Goal: Task Accomplishment & Management: Complete application form

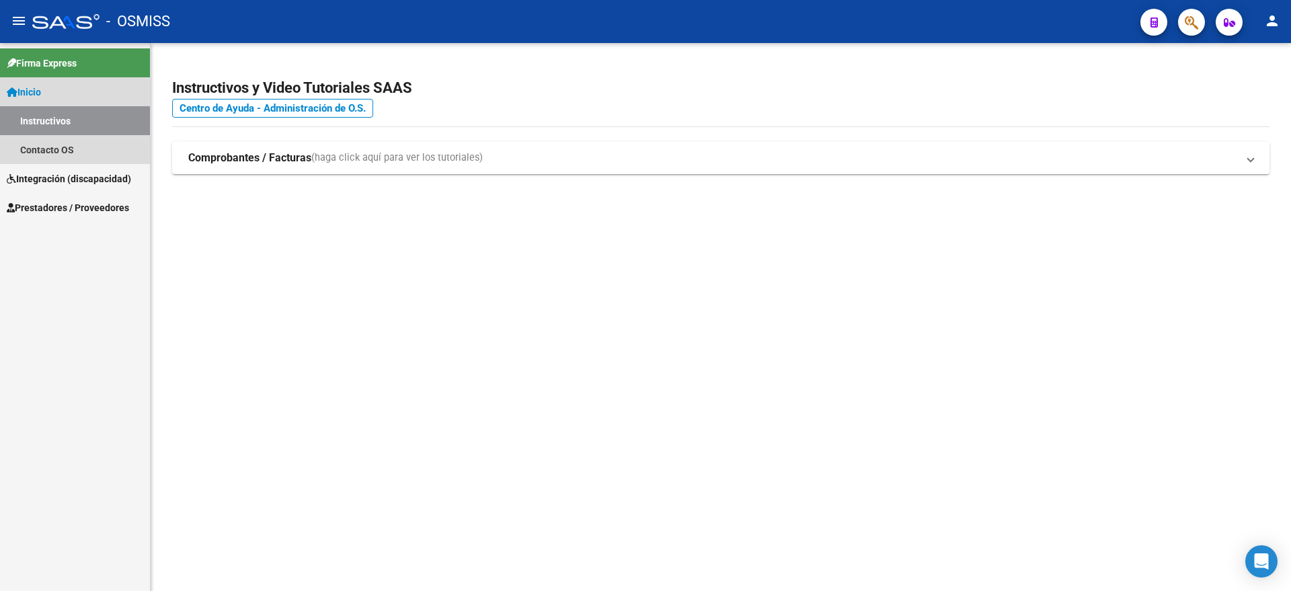
click at [77, 121] on link "Instructivos" at bounding box center [75, 120] width 150 height 29
click at [94, 122] on link "Instructivos" at bounding box center [75, 120] width 150 height 29
click at [76, 177] on span "Integración (discapacidad)" at bounding box center [69, 178] width 124 height 15
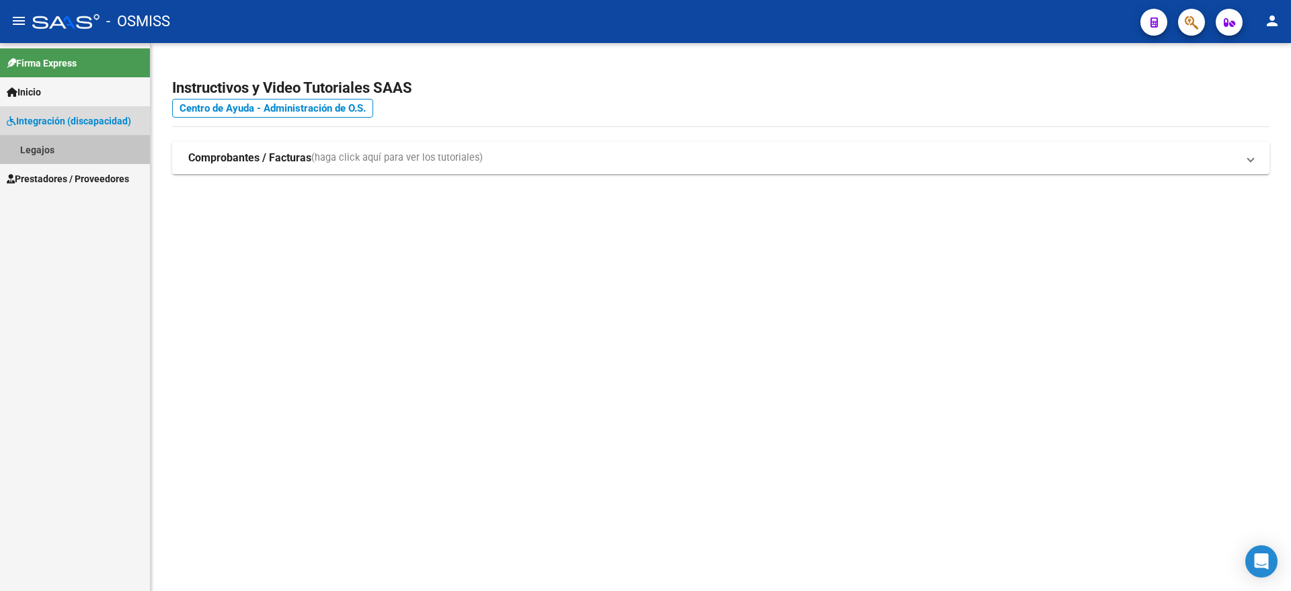
click at [75, 151] on link "Legajos" at bounding box center [75, 149] width 150 height 29
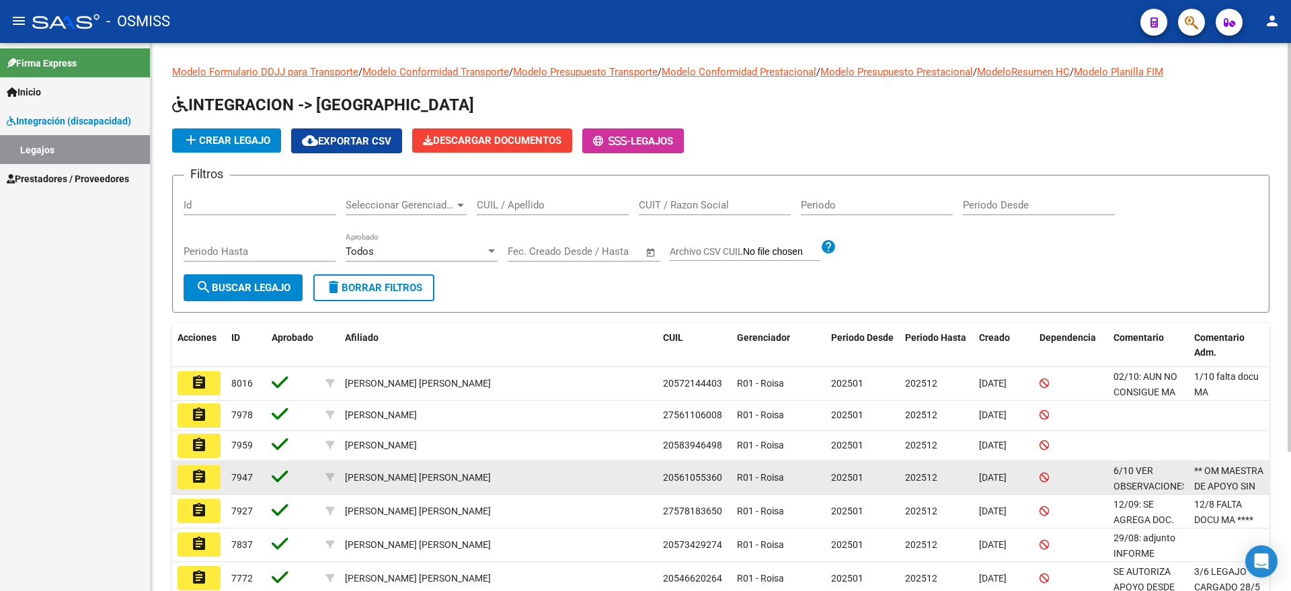
click at [204, 474] on mat-icon "assignment" at bounding box center [199, 477] width 16 height 16
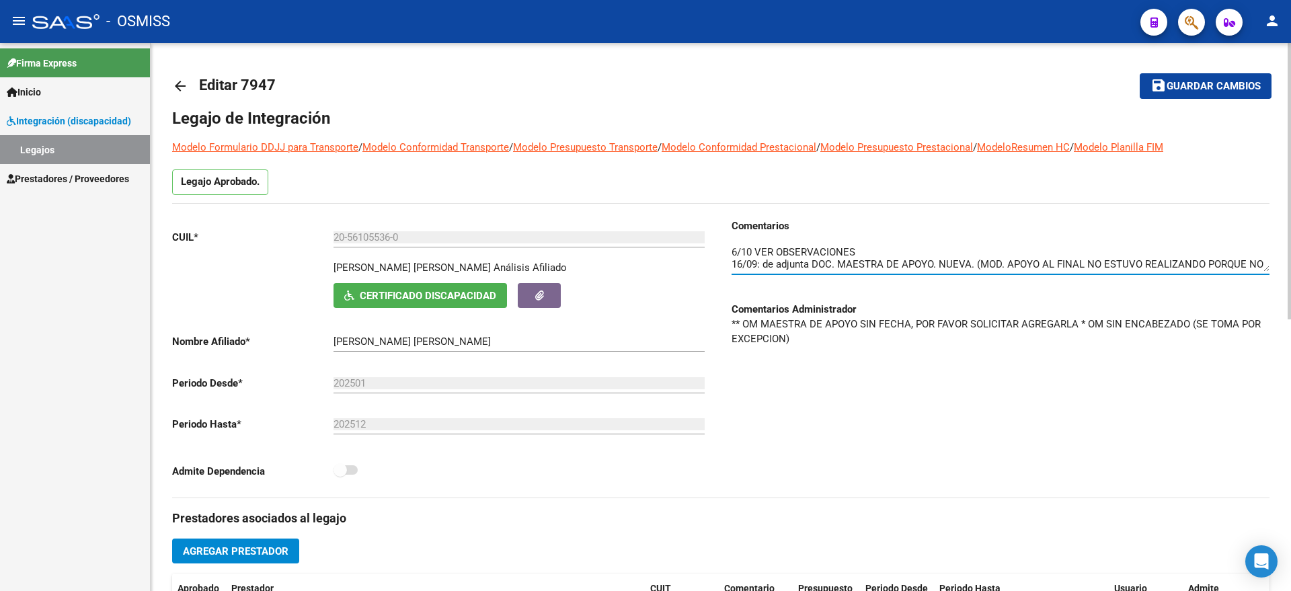
click at [735, 247] on textarea at bounding box center [1000, 258] width 538 height 27
click at [731, 251] on div "Comentarios Comentarios Administrador ** OM MAESTRA DE APOYO SIN FECHA, POR FAV…" at bounding box center [995, 357] width 549 height 279
click at [735, 250] on textarea at bounding box center [1000, 258] width 538 height 27
click at [731, 249] on textarea at bounding box center [1000, 258] width 538 height 27
click at [780, 253] on textarea at bounding box center [1000, 258] width 538 height 27
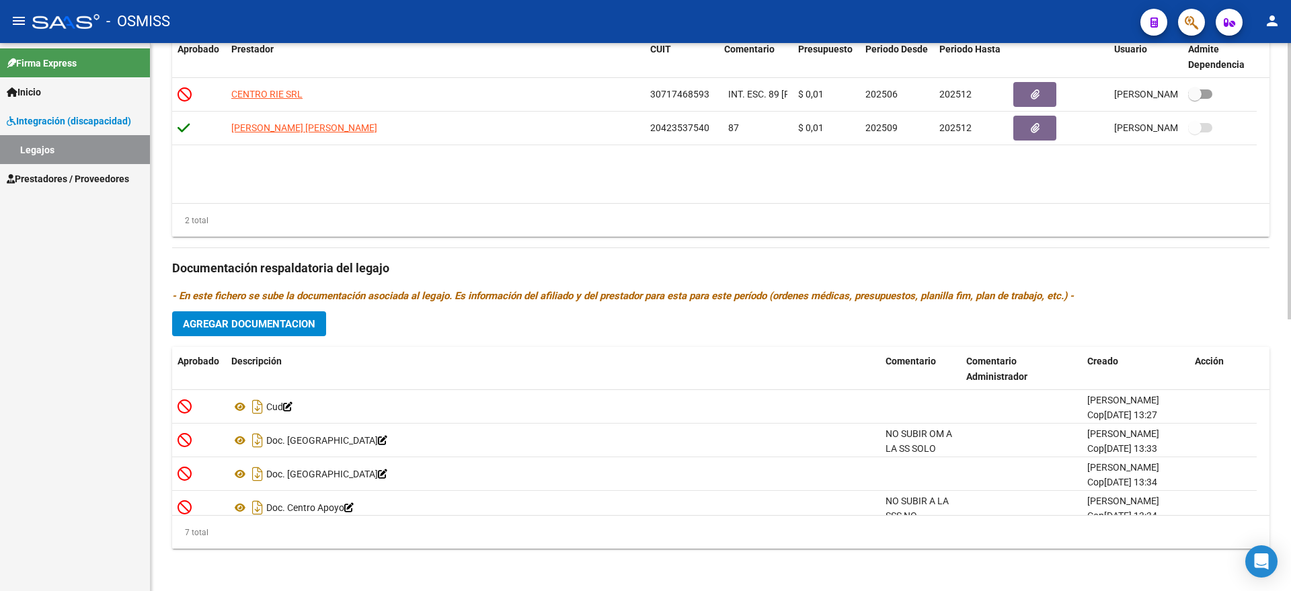
scroll to position [540, 0]
type textarea "07/10: ADJUNTO NUEVA ORDEN MEDICA MAESTRA CON FECHA 6/10 VER OBSERVACIONES 16/0…"
click at [261, 321] on span "Agregar Documentacion" at bounding box center [249, 323] width 132 height 12
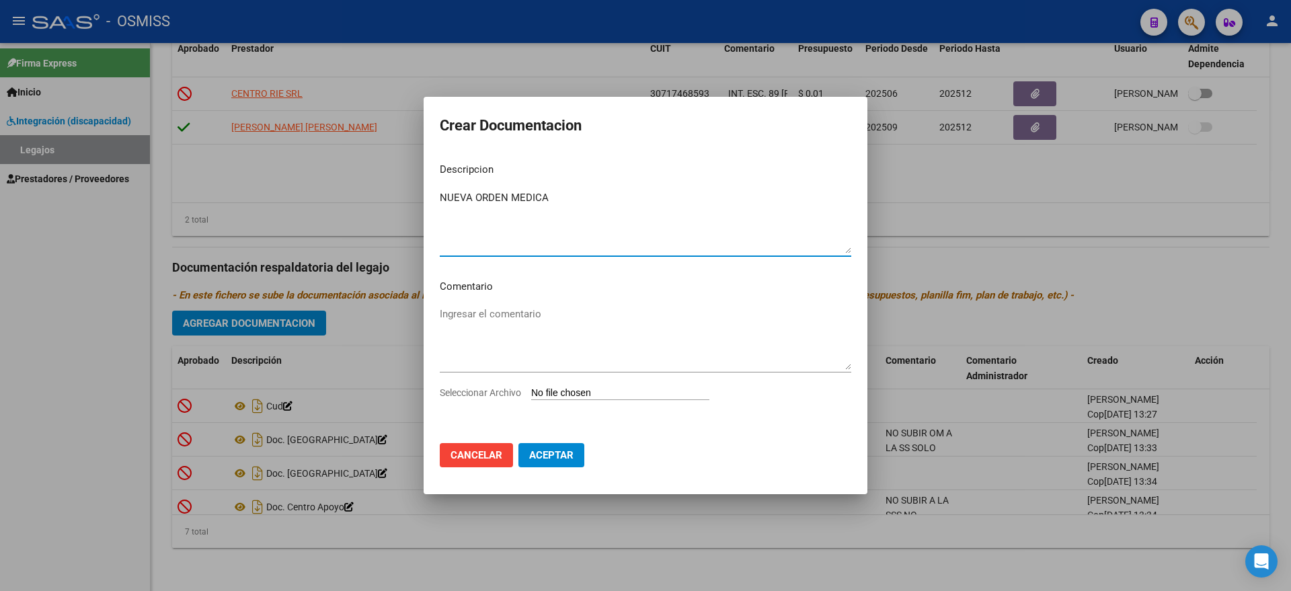
type textarea "NUEVA ORDEN MEDICA"
click at [571, 393] on input "Seleccionar Archivo" at bounding box center [620, 393] width 178 height 13
type input "C:\fakepath\nueva orden MAESTRA.pdf"
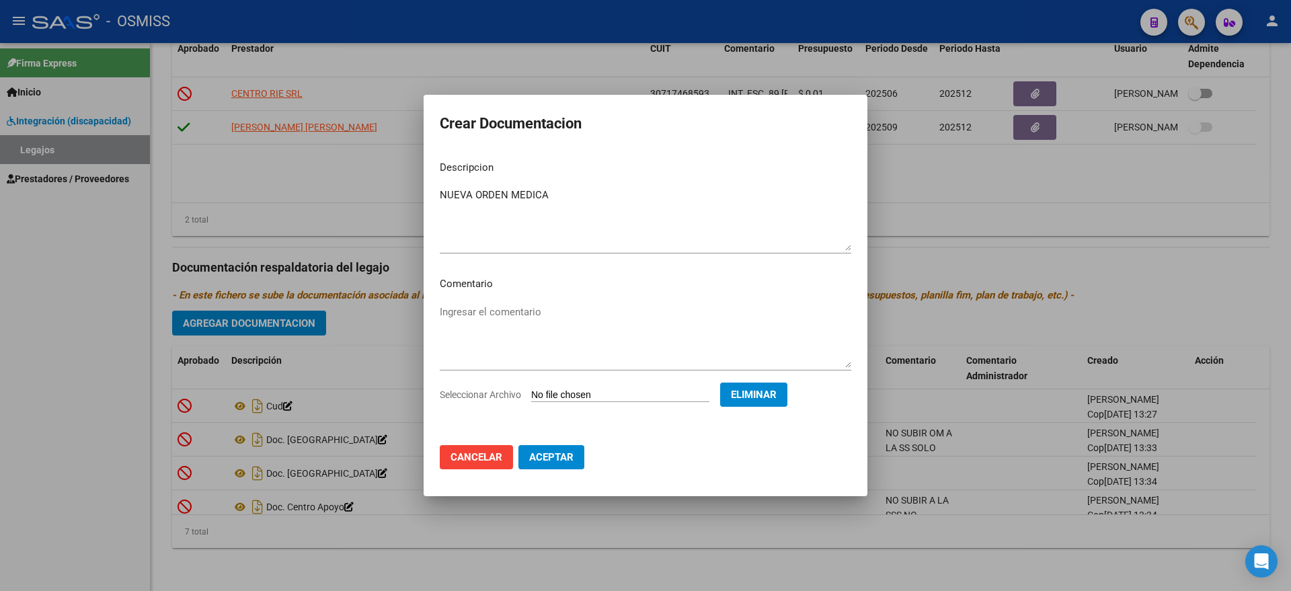
click at [561, 440] on mat-dialog-actions "Cancelar Aceptar" at bounding box center [645, 457] width 411 height 46
click at [554, 445] on button "Aceptar" at bounding box center [551, 457] width 66 height 24
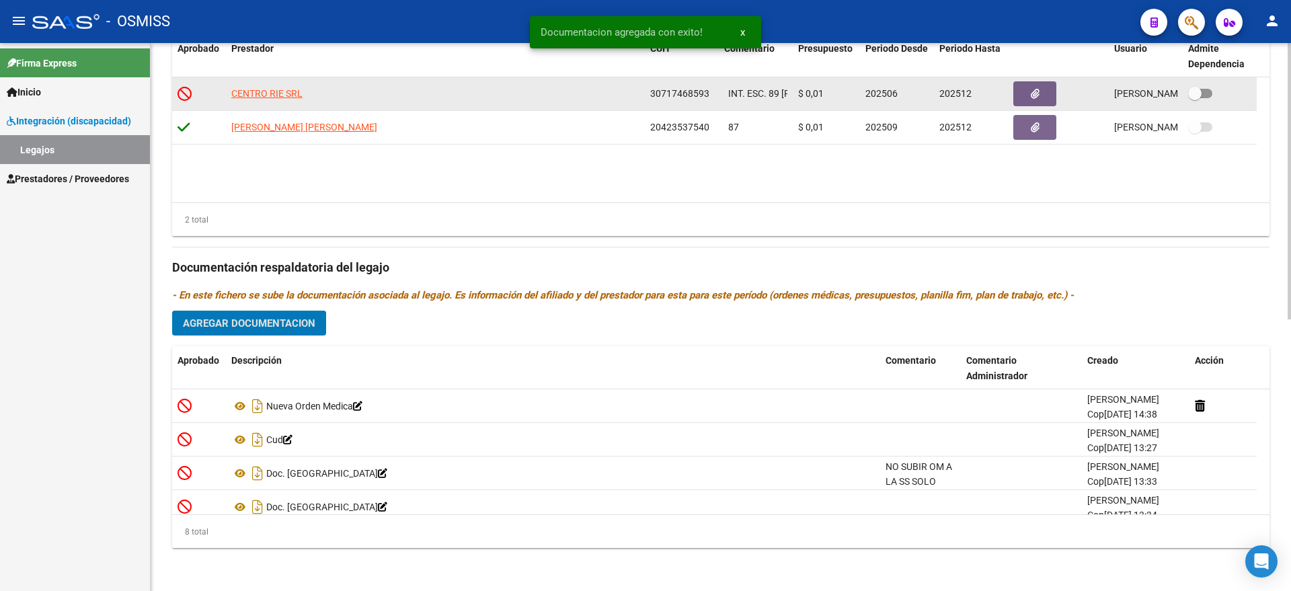
scroll to position [0, 0]
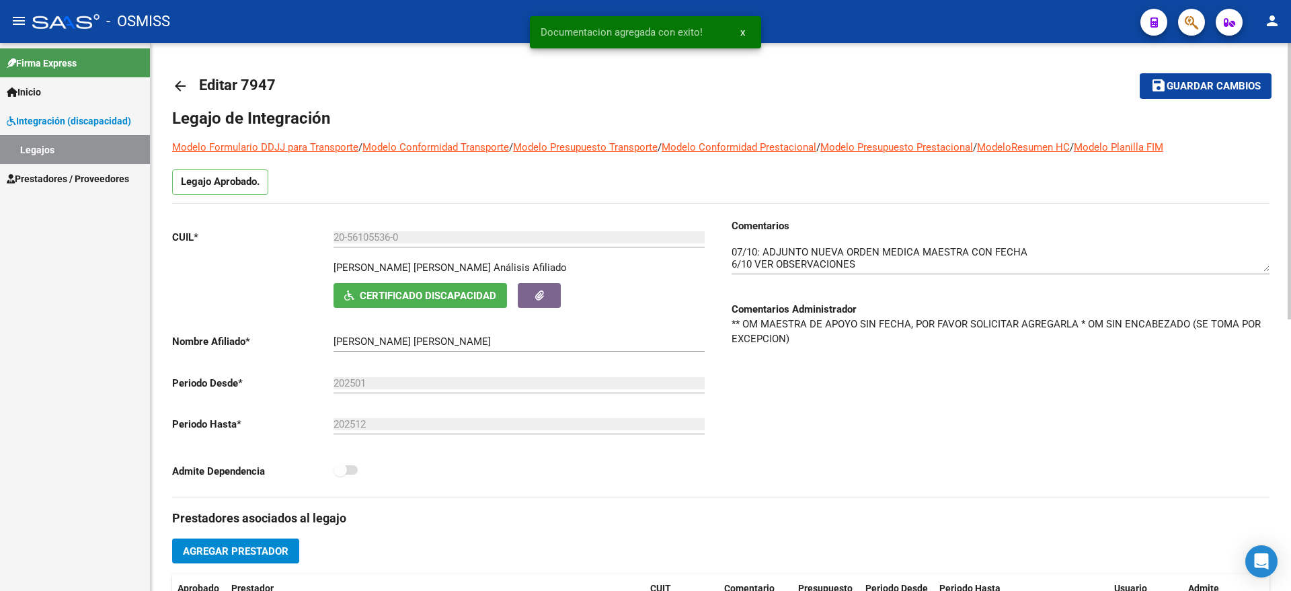
click at [1214, 81] on span "Guardar cambios" at bounding box center [1213, 87] width 94 height 12
click at [95, 148] on link "Legajos" at bounding box center [75, 149] width 150 height 29
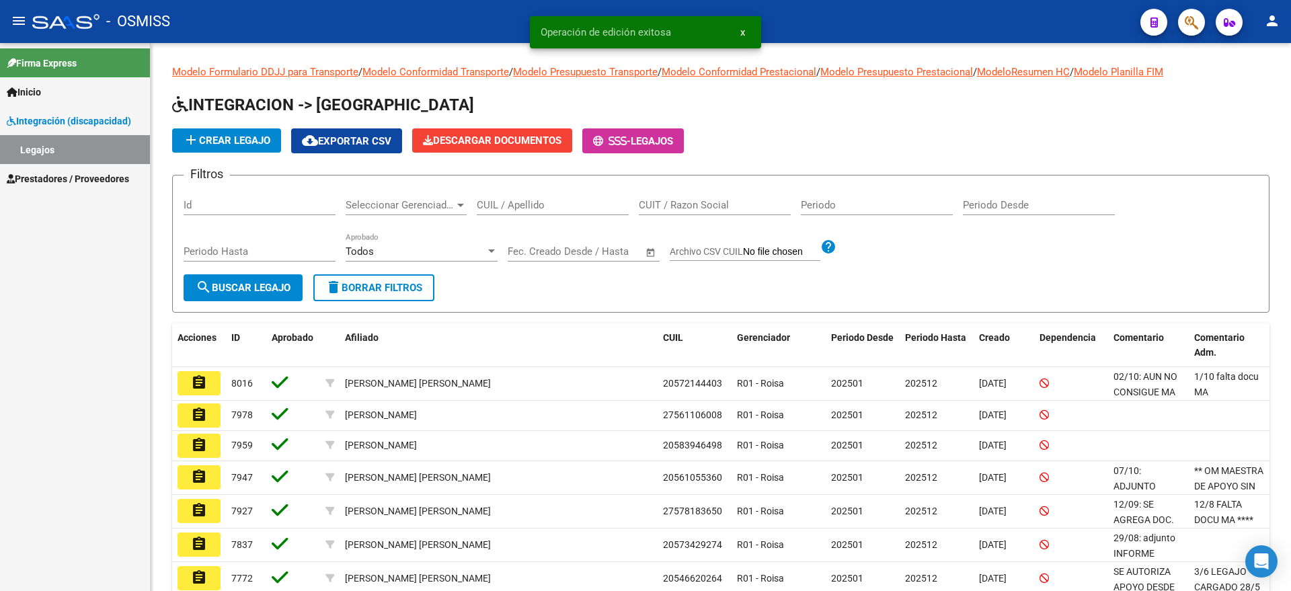
click at [63, 175] on span "Prestadores / Proveedores" at bounding box center [68, 178] width 122 height 15
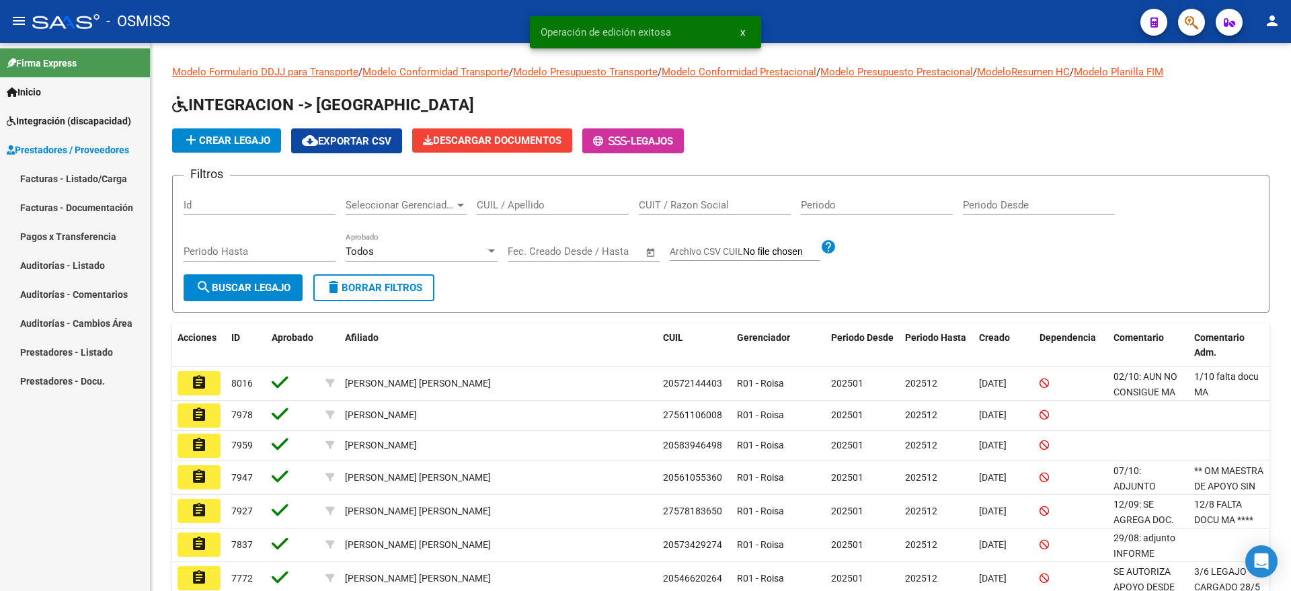
click at [90, 161] on link "Prestadores / Proveedores" at bounding box center [75, 149] width 150 height 29
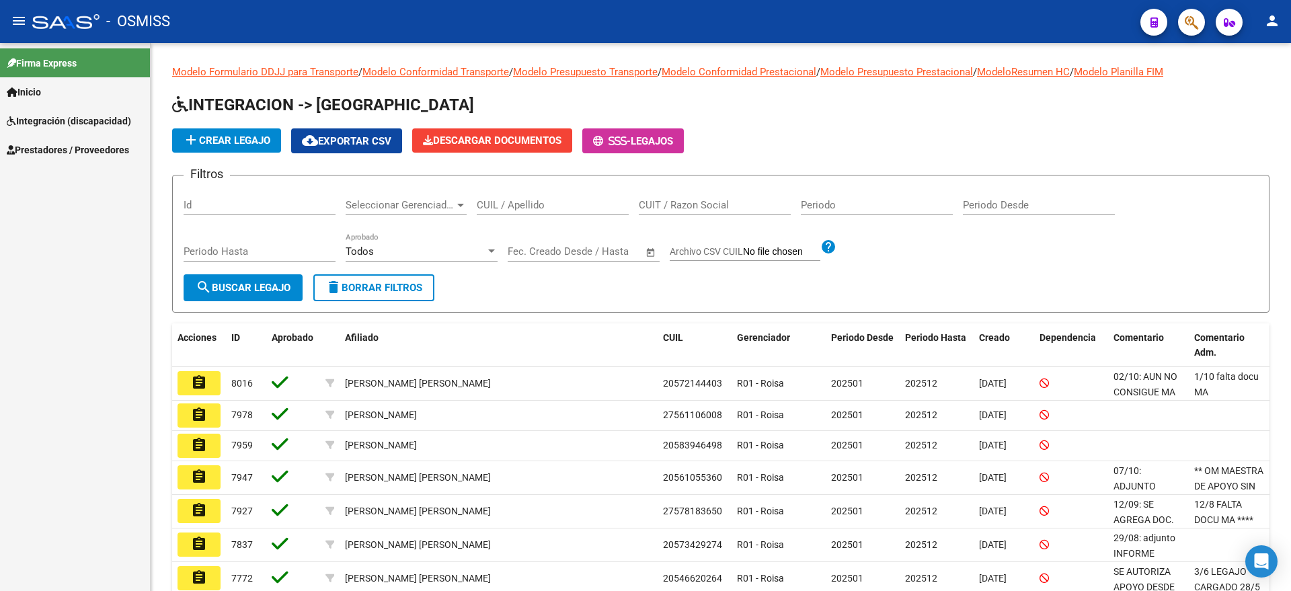
click at [106, 155] on span "Prestadores / Proveedores" at bounding box center [68, 150] width 122 height 15
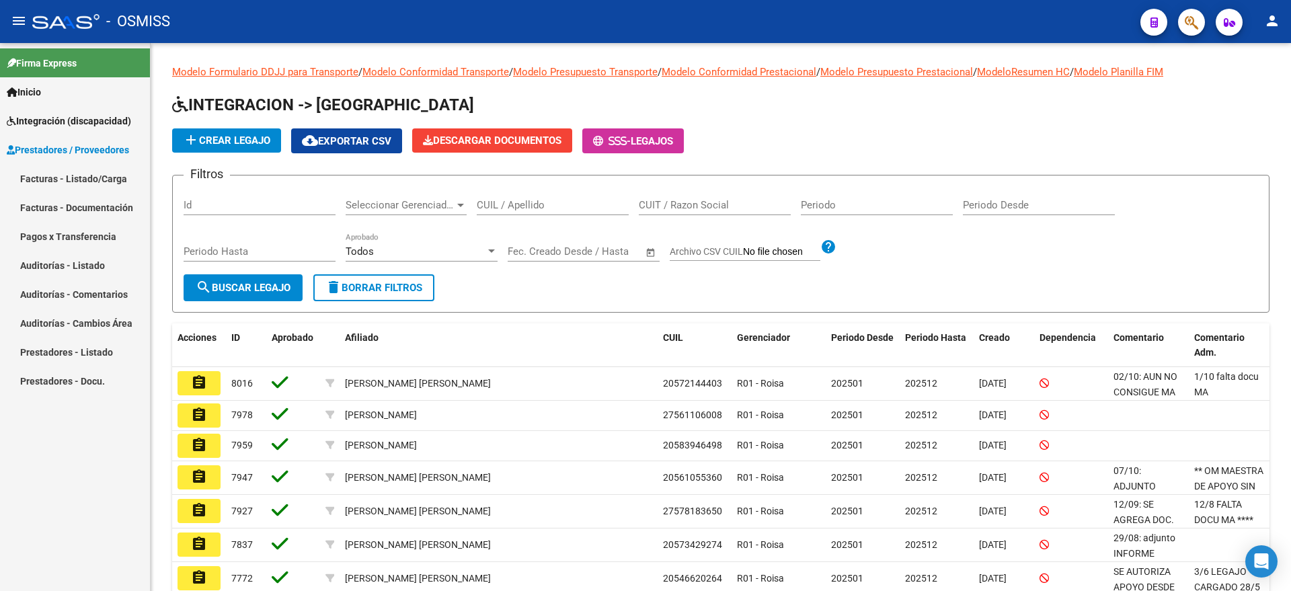
click at [102, 171] on link "Facturas - Listado/Carga" at bounding box center [75, 178] width 150 height 29
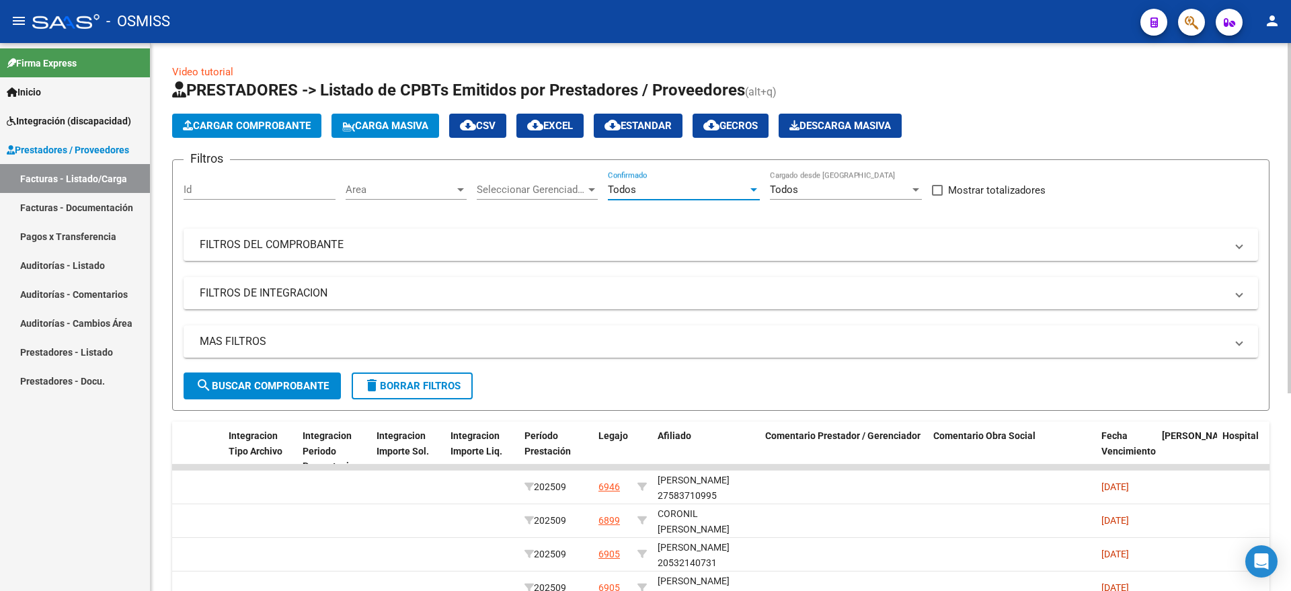
click at [640, 189] on div "Todos" at bounding box center [678, 190] width 140 height 12
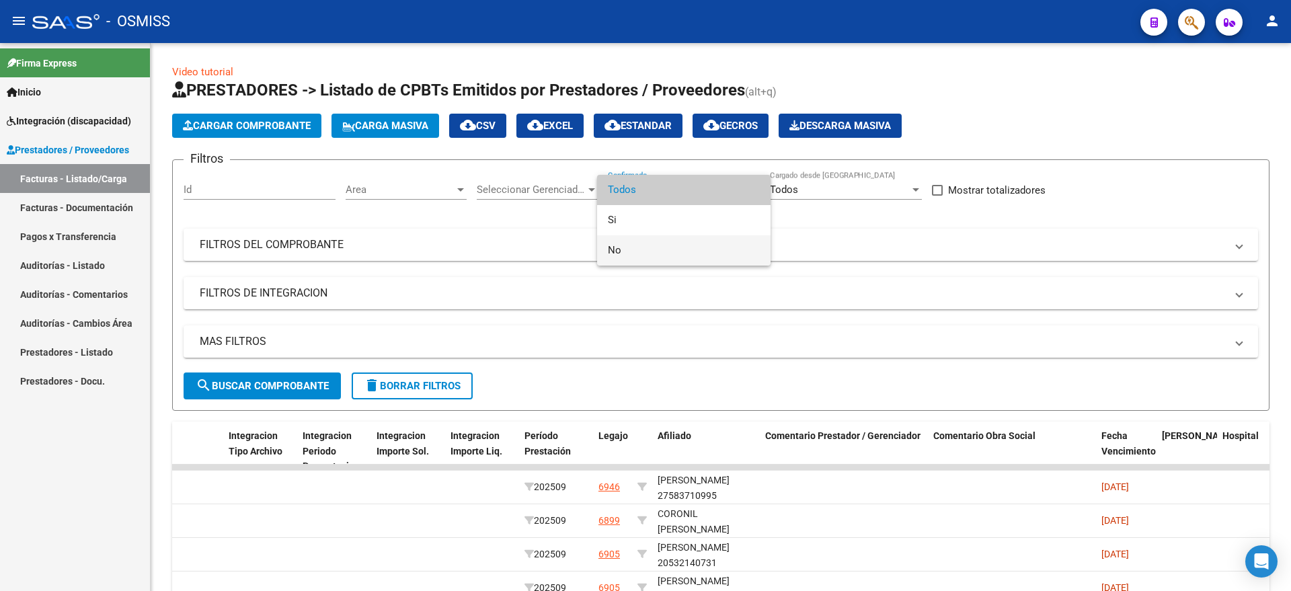
click at [639, 247] on span "No" at bounding box center [684, 250] width 152 height 30
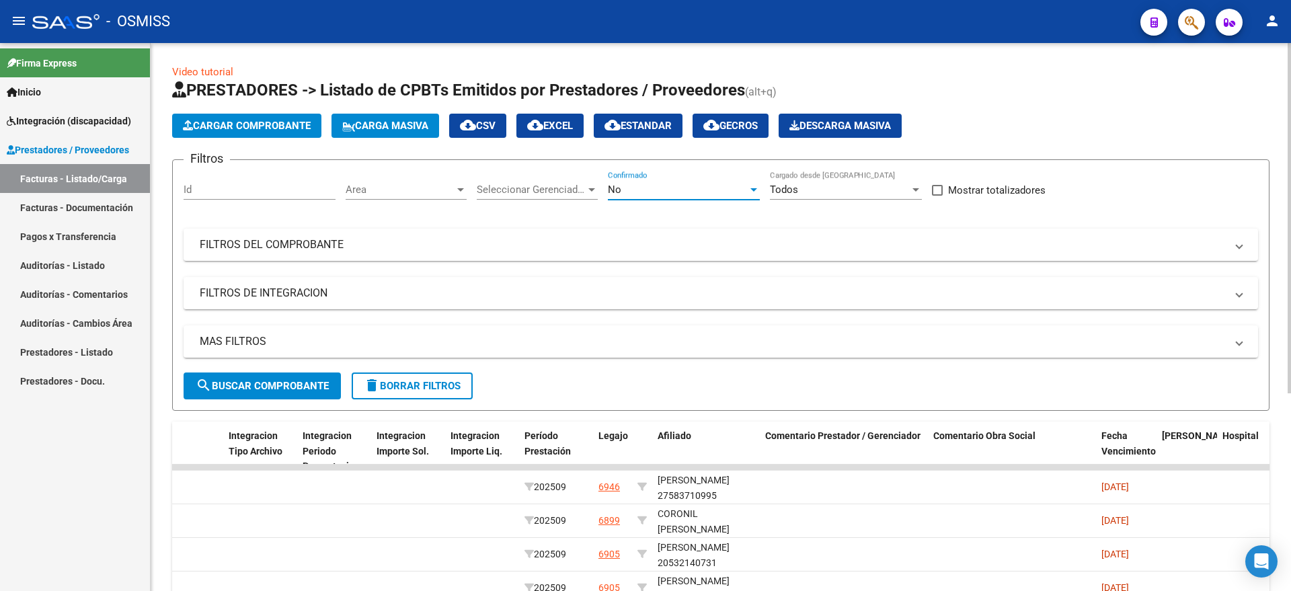
click at [281, 382] on span "search Buscar Comprobante" at bounding box center [262, 386] width 133 height 12
